Goal: Task Accomplishment & Management: Use online tool/utility

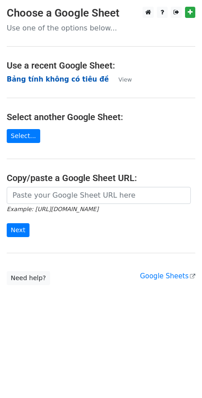
click at [35, 80] on strong "Bảng tính không có tiêu đề" at bounding box center [58, 79] width 102 height 8
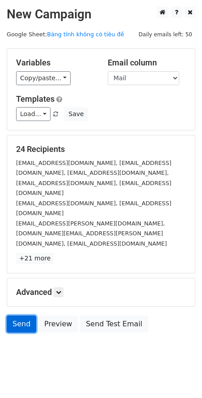
click at [29, 315] on link "Send" at bounding box center [22, 323] width 30 height 17
